Goal: Task Accomplishment & Management: Manage account settings

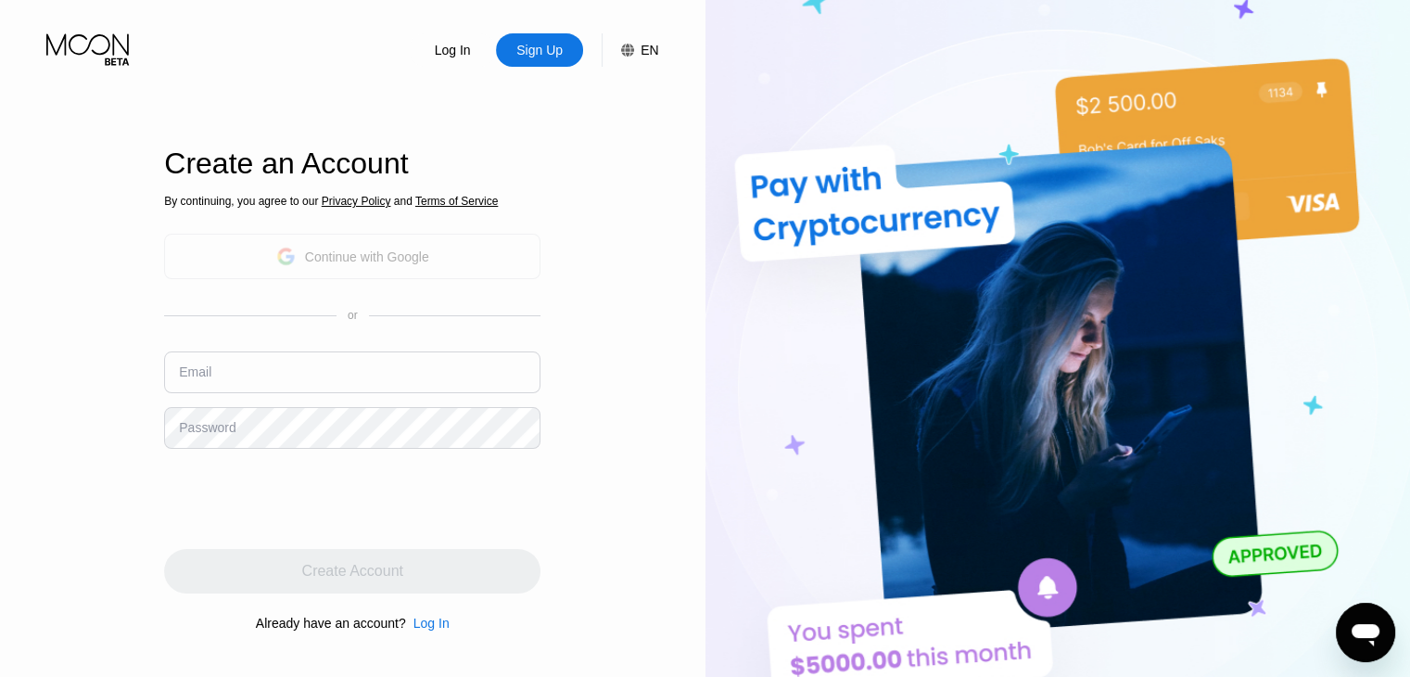
click at [373, 266] on div "Continue with Google" at bounding box center [352, 256] width 153 height 29
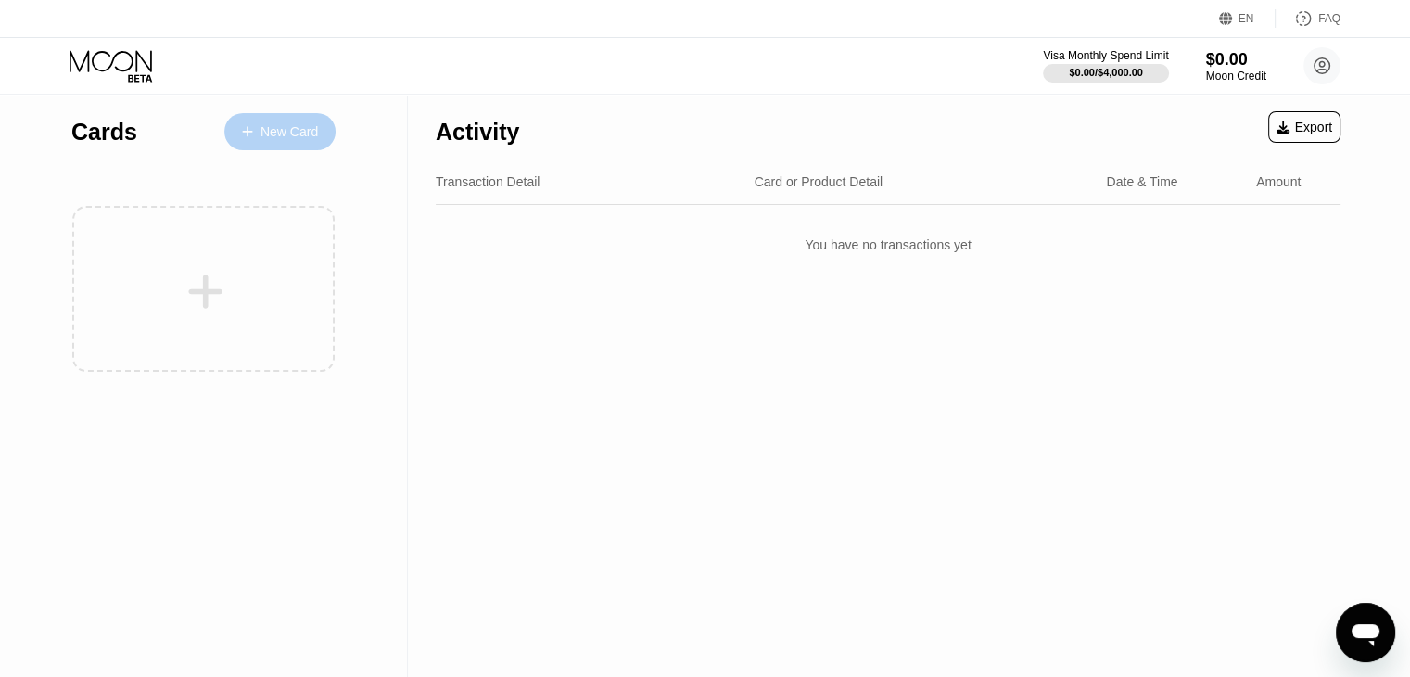
click at [292, 139] on div "New Card" at bounding box center [288, 132] width 57 height 16
